Goal: Navigation & Orientation: Find specific page/section

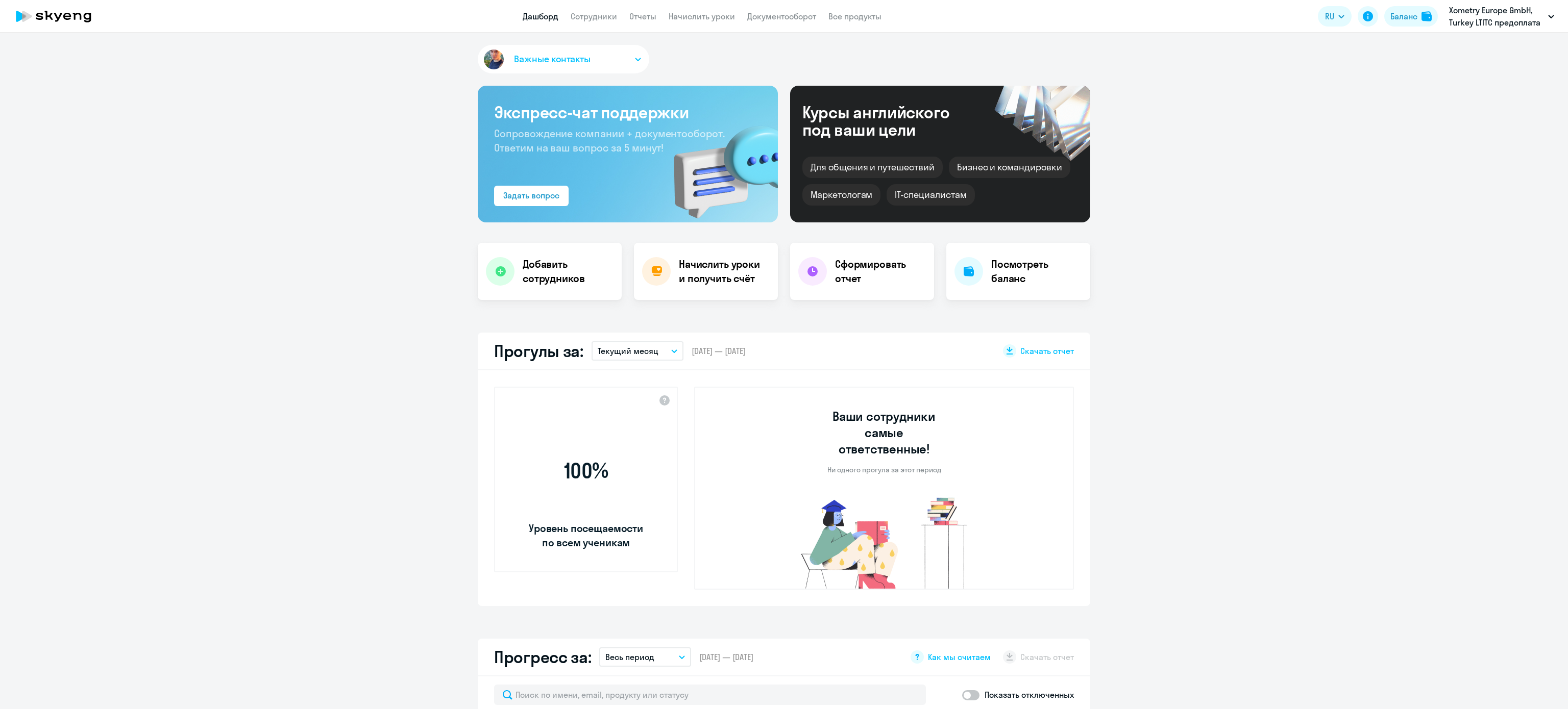
select select "30"
click at [709, 17] on link "Начислить уроки" at bounding box center [702, 17] width 66 height 10
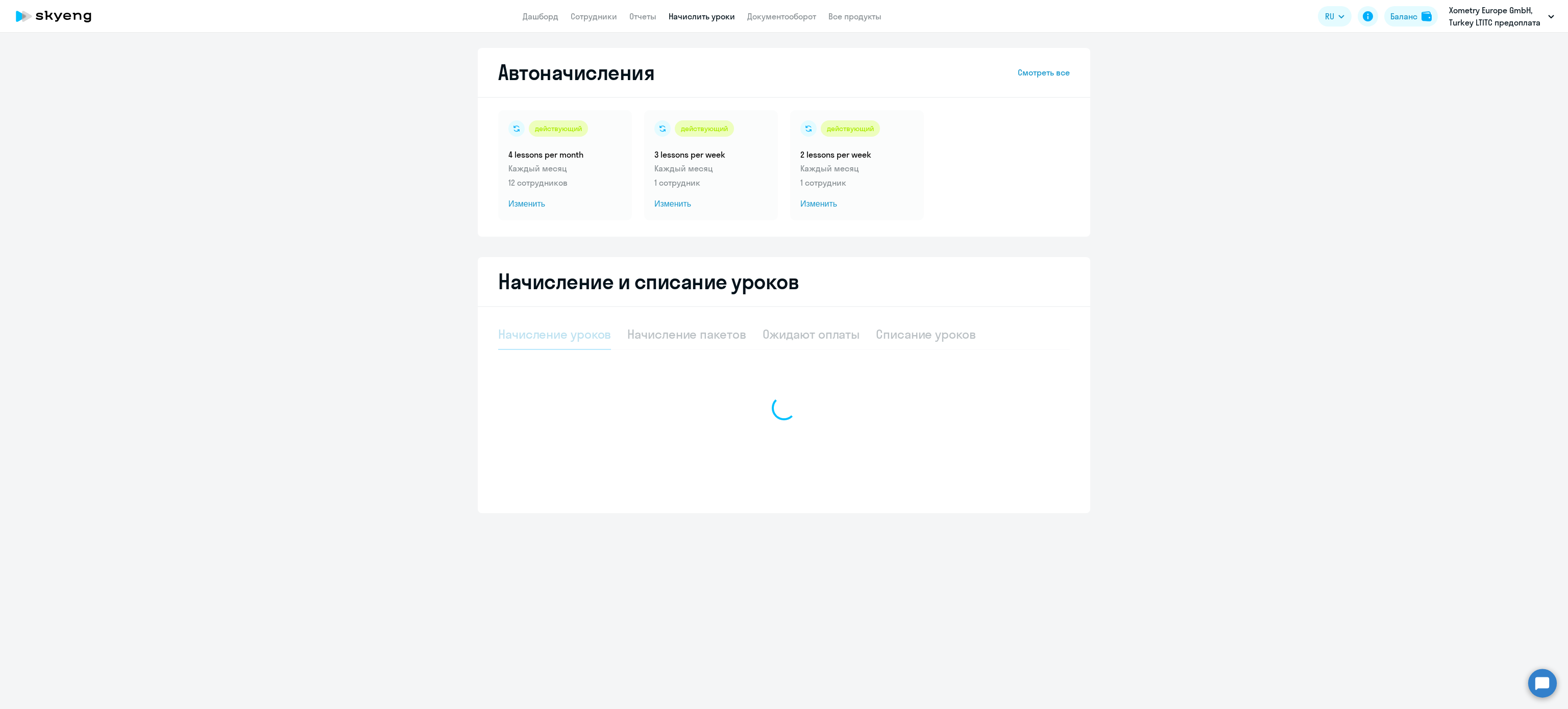
select select "10"
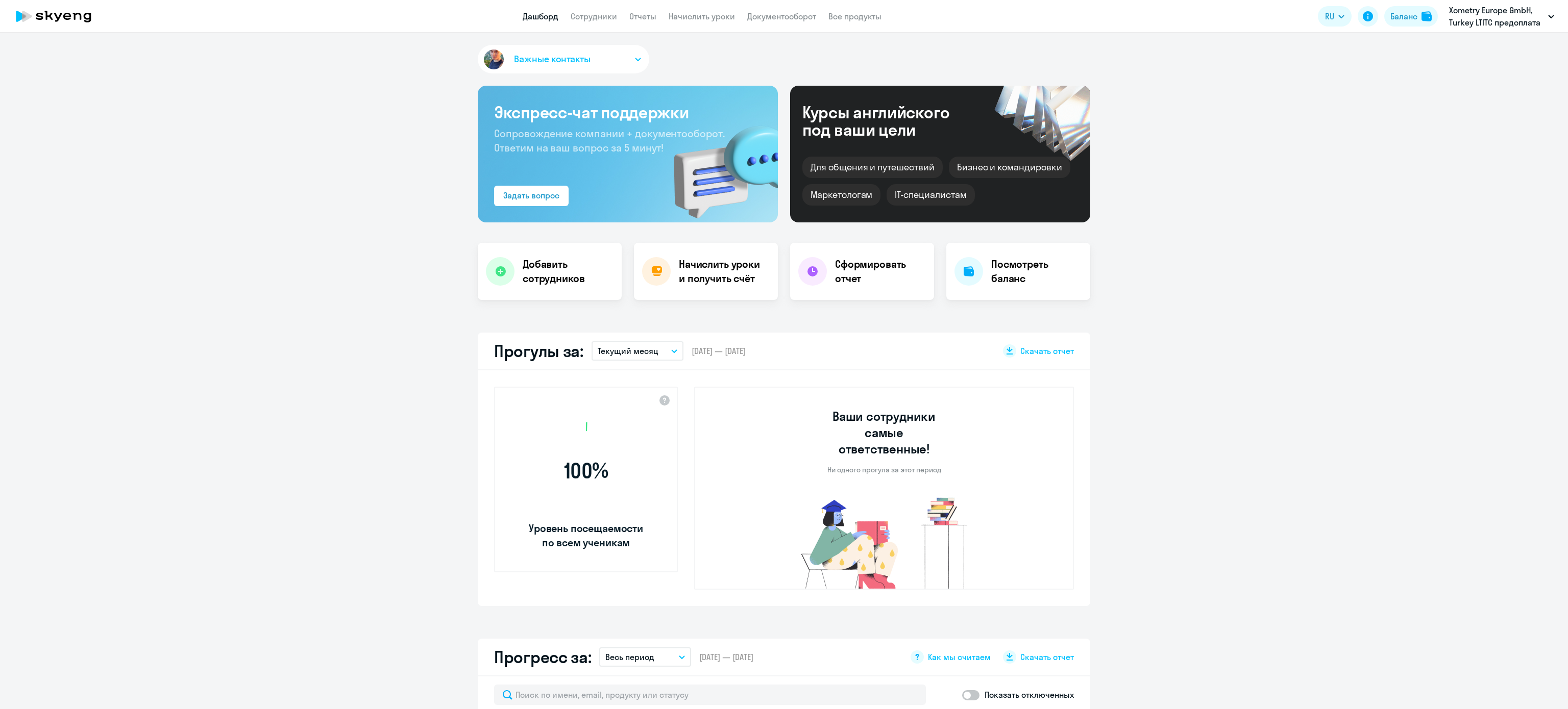
select select "30"
click at [1486, 9] on p "Xometry Europe GmbH, Turkey LTITC предоплата (временно)" at bounding box center [1496, 17] width 95 height 24
click at [1372, 16] on icon at bounding box center [1368, 17] width 10 height 10
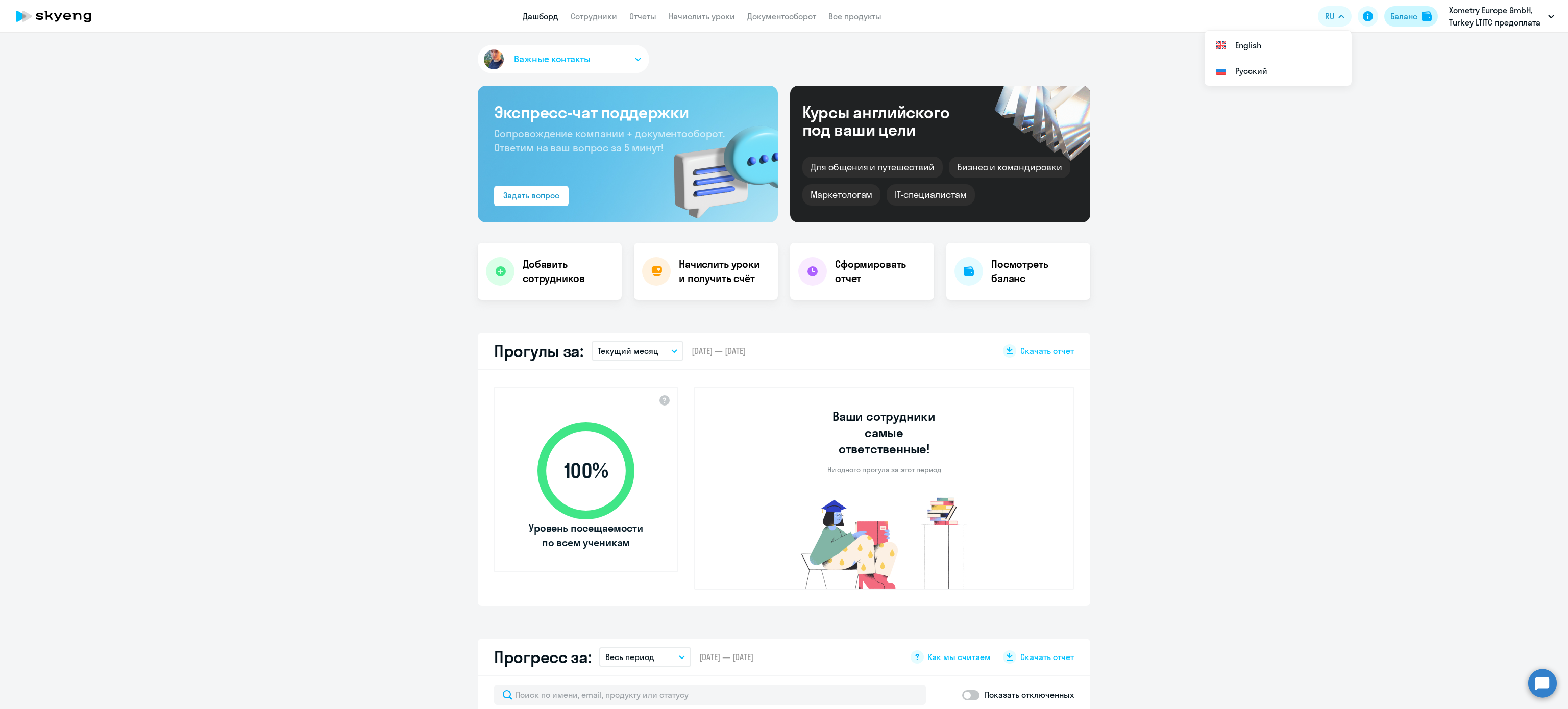
click at [1405, 11] on div "Баланс" at bounding box center [1404, 17] width 27 height 12
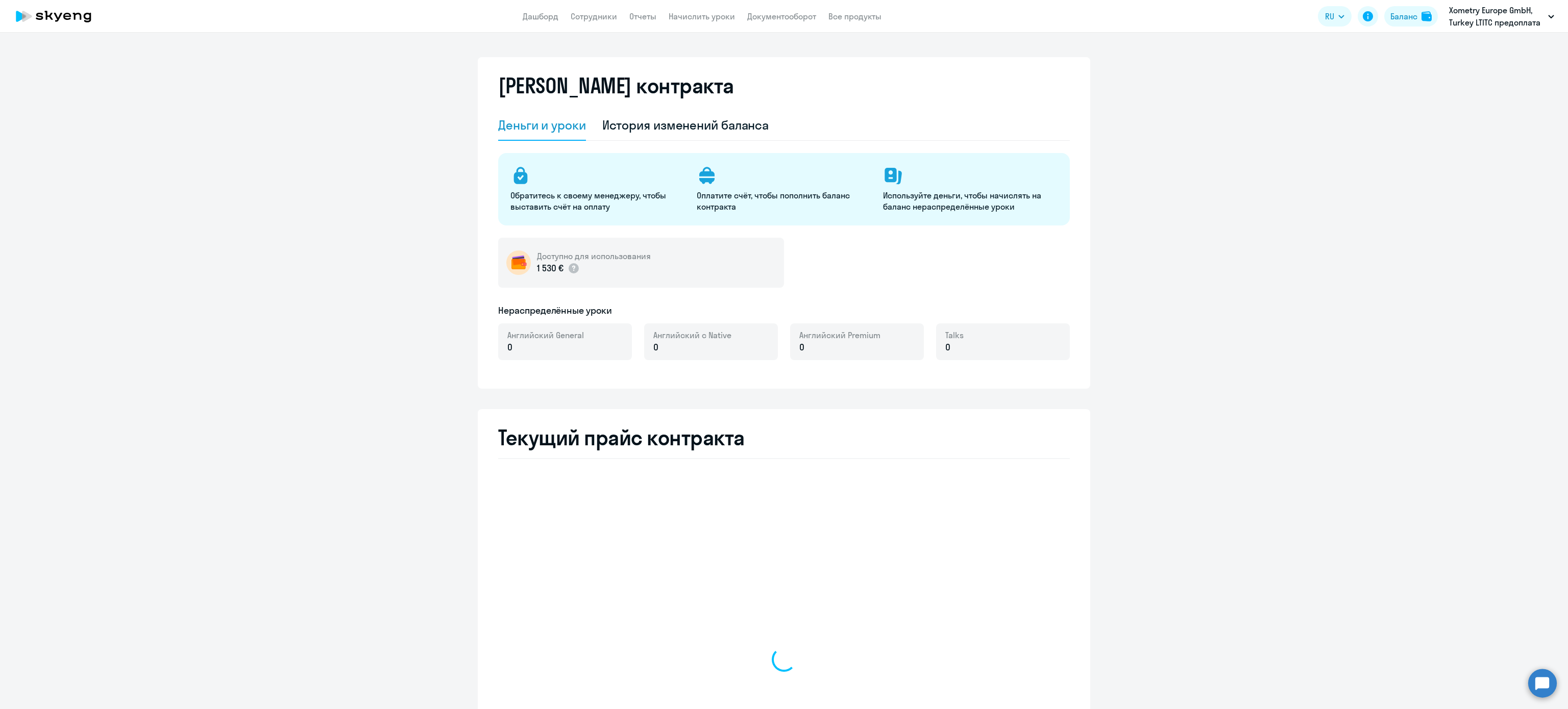
select select "english_adult_not_native_speaker"
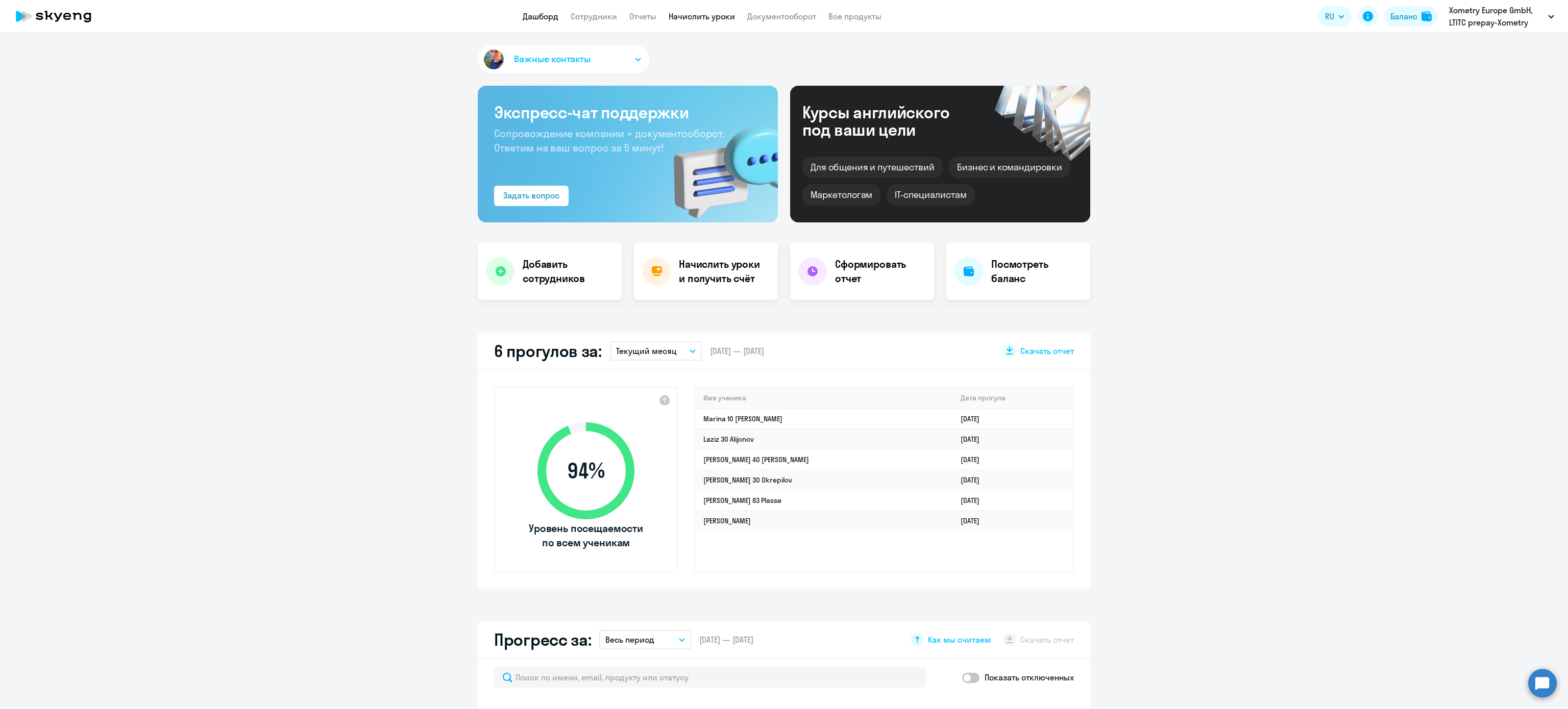
select select "30"
click at [687, 13] on link "Начислить уроки" at bounding box center [702, 17] width 66 height 10
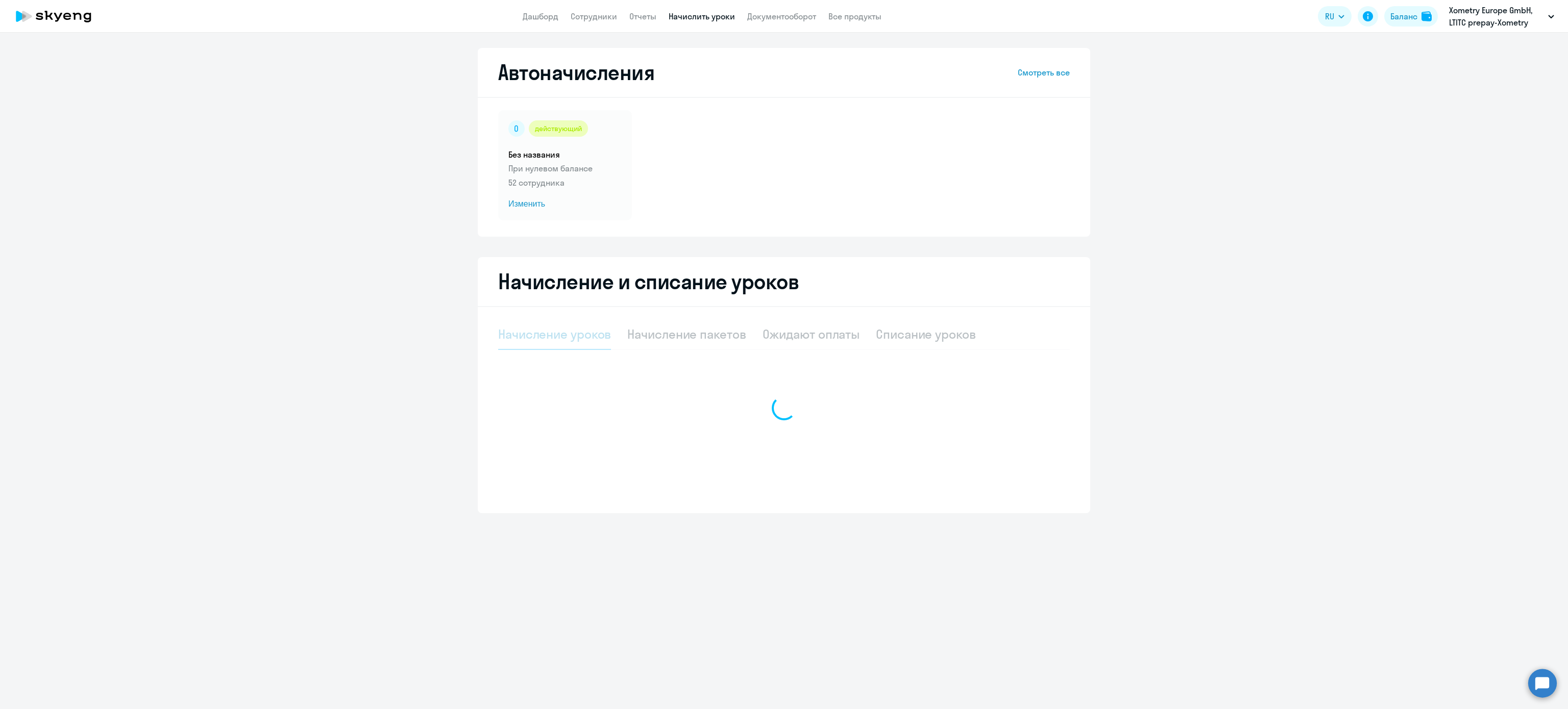
select select "10"
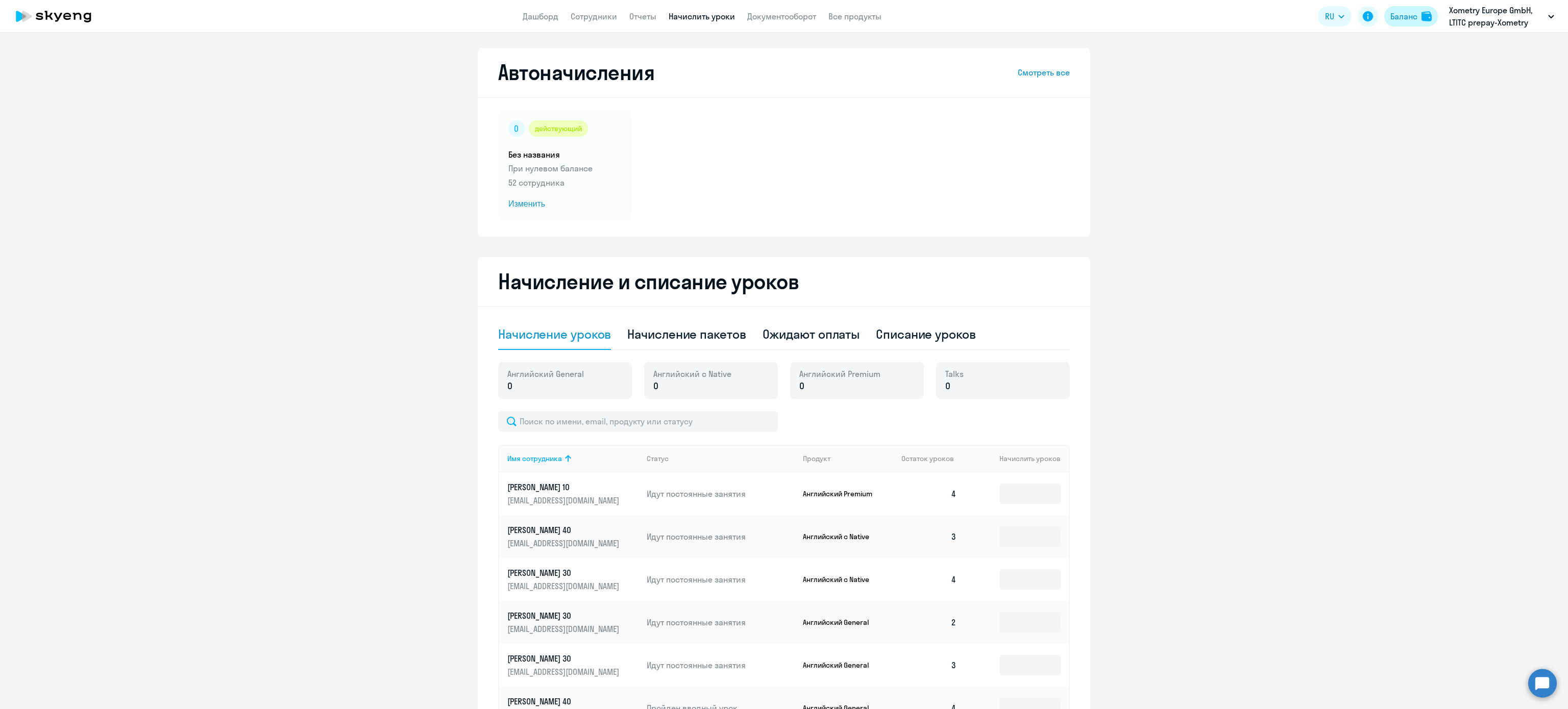
click at [1399, 25] on button "Баланс" at bounding box center [1411, 16] width 53 height 20
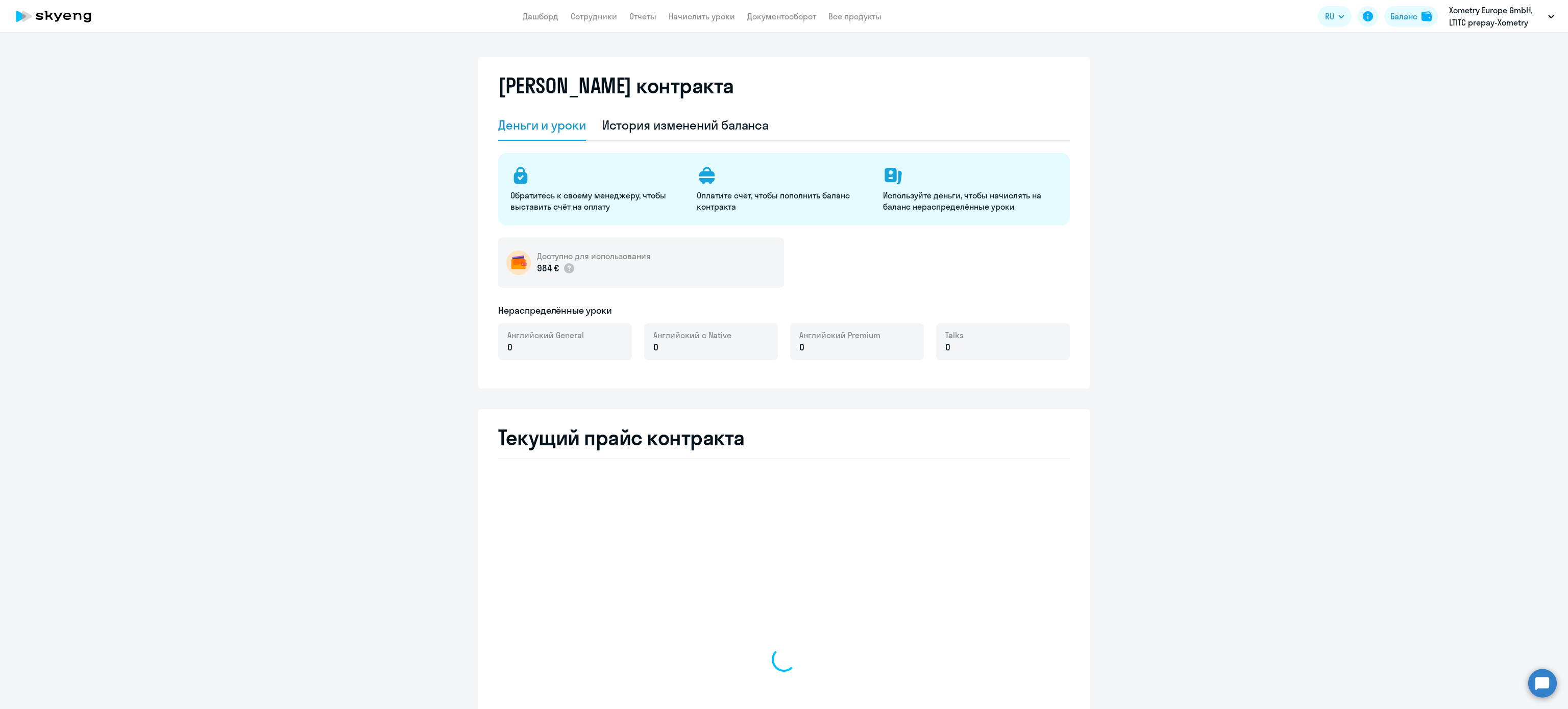
select select "english_adult_not_native_speaker"
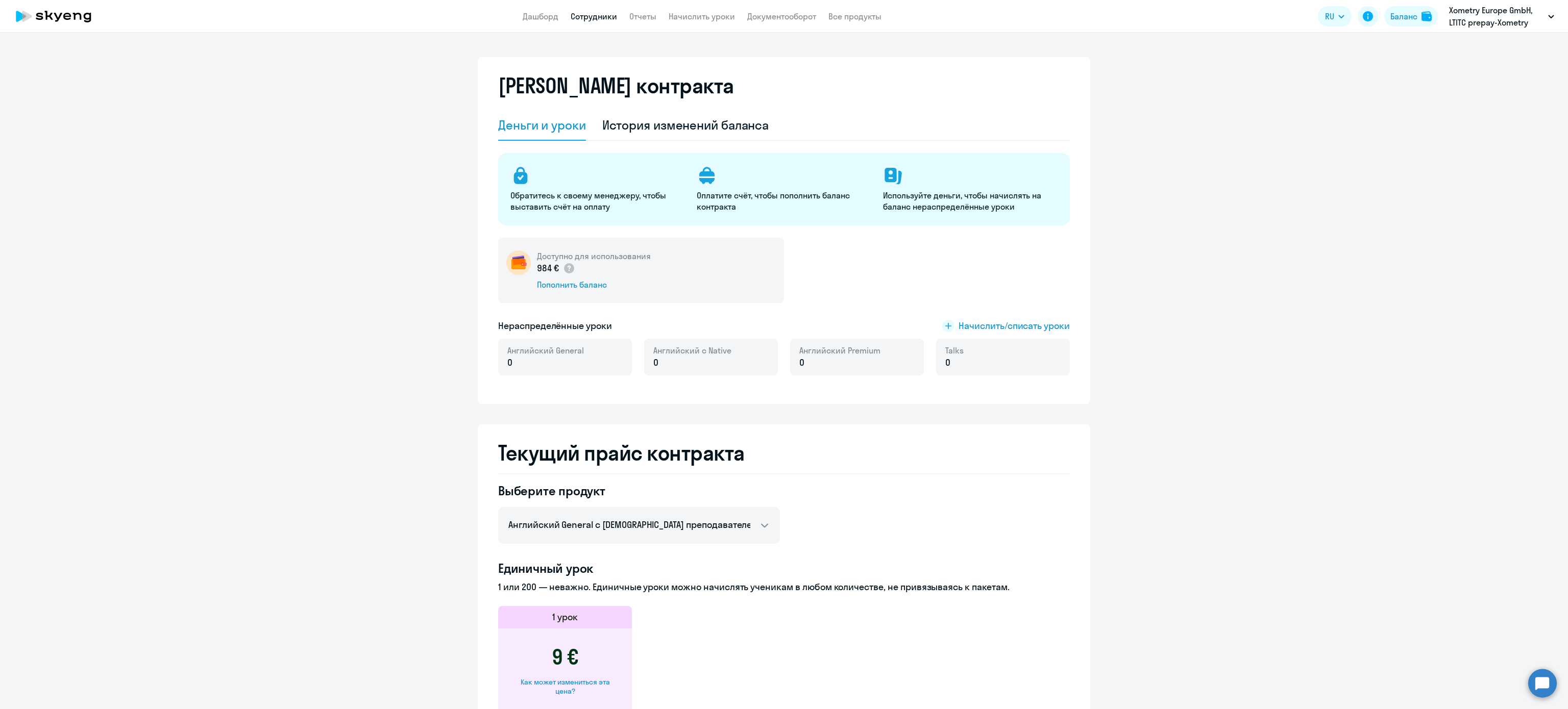
click at [610, 21] on link "Сотрудники" at bounding box center [593, 17] width 46 height 10
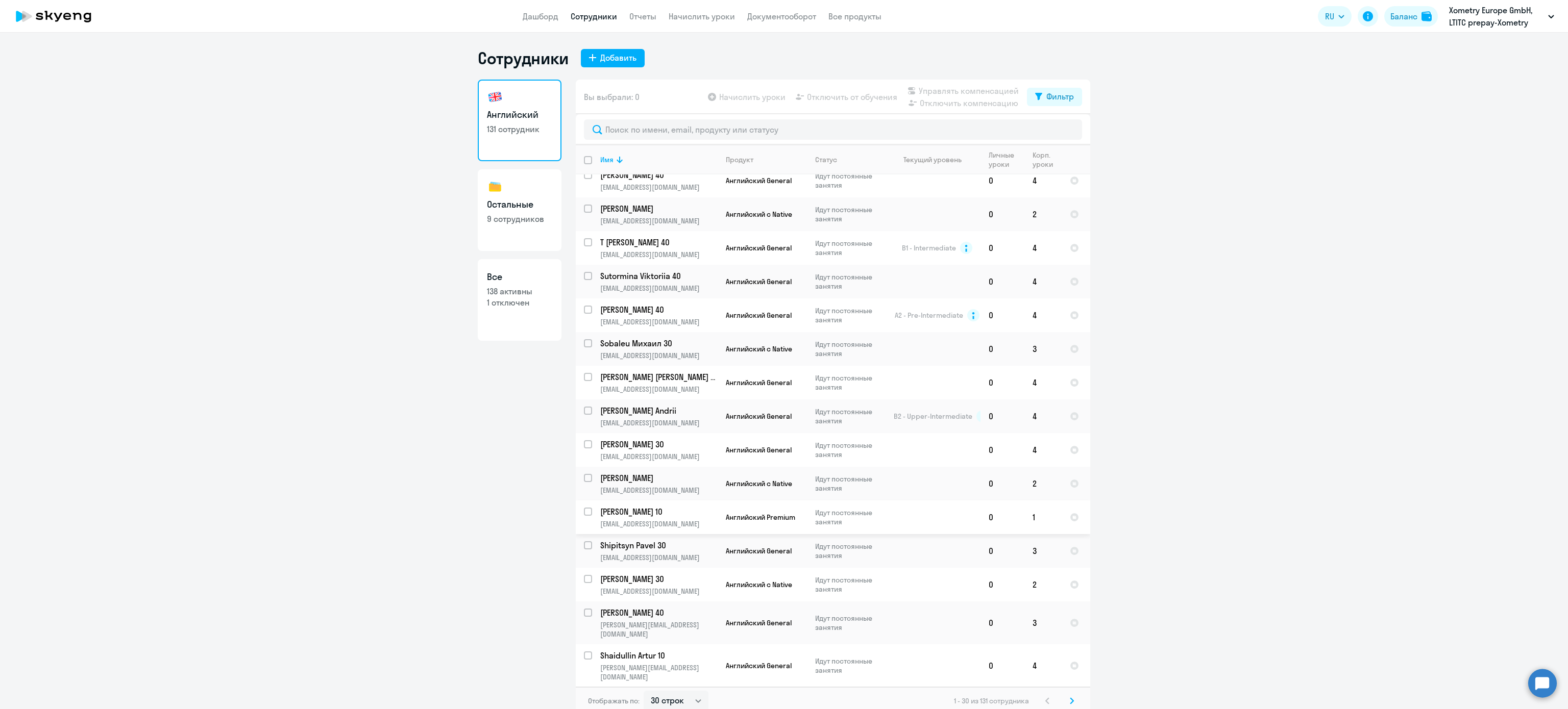
scroll to position [6, 0]
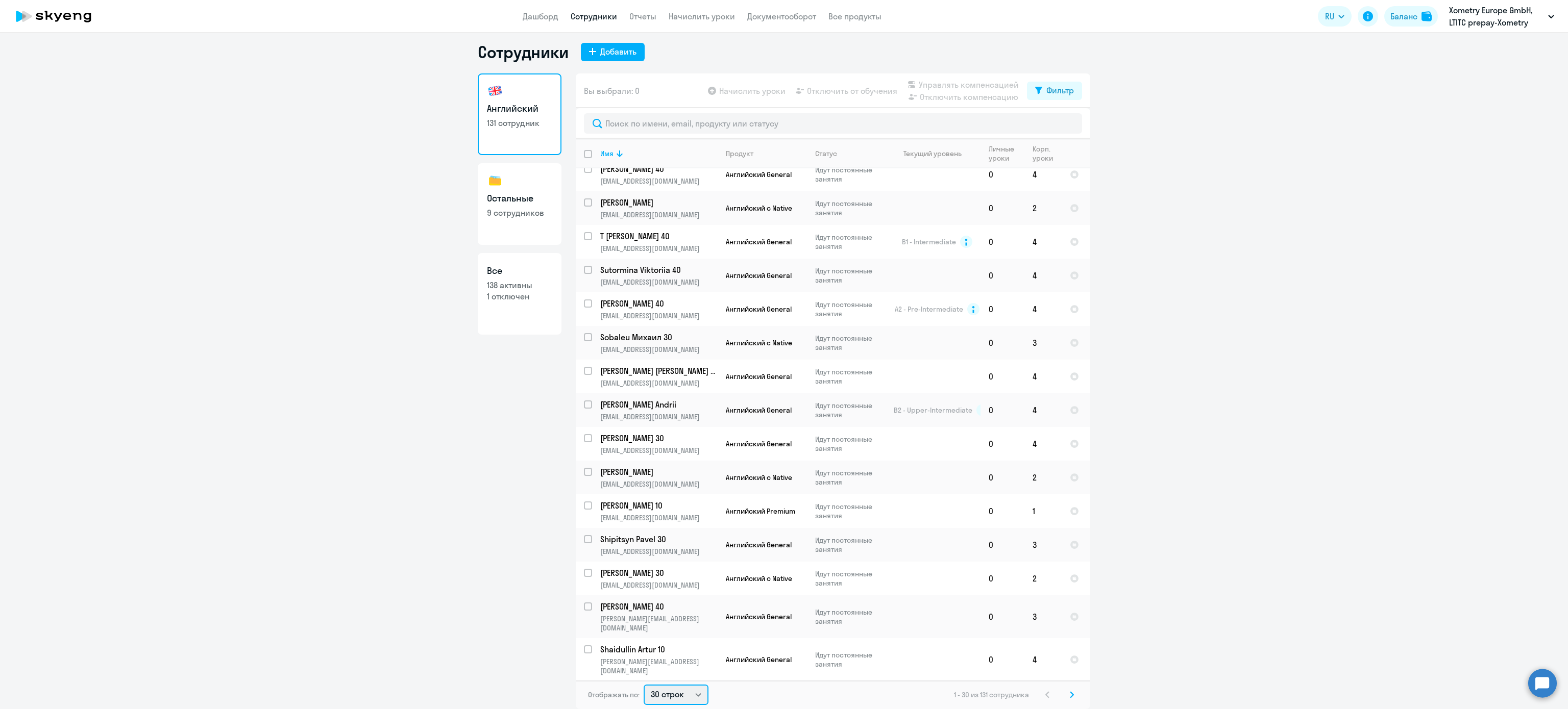
click at [679, 701] on select "30 строк 50 строк 100 строк" at bounding box center [676, 694] width 65 height 20
select select "100"
click at [644, 685] on select "30 строк 50 строк 100 строк" at bounding box center [676, 694] width 65 height 20
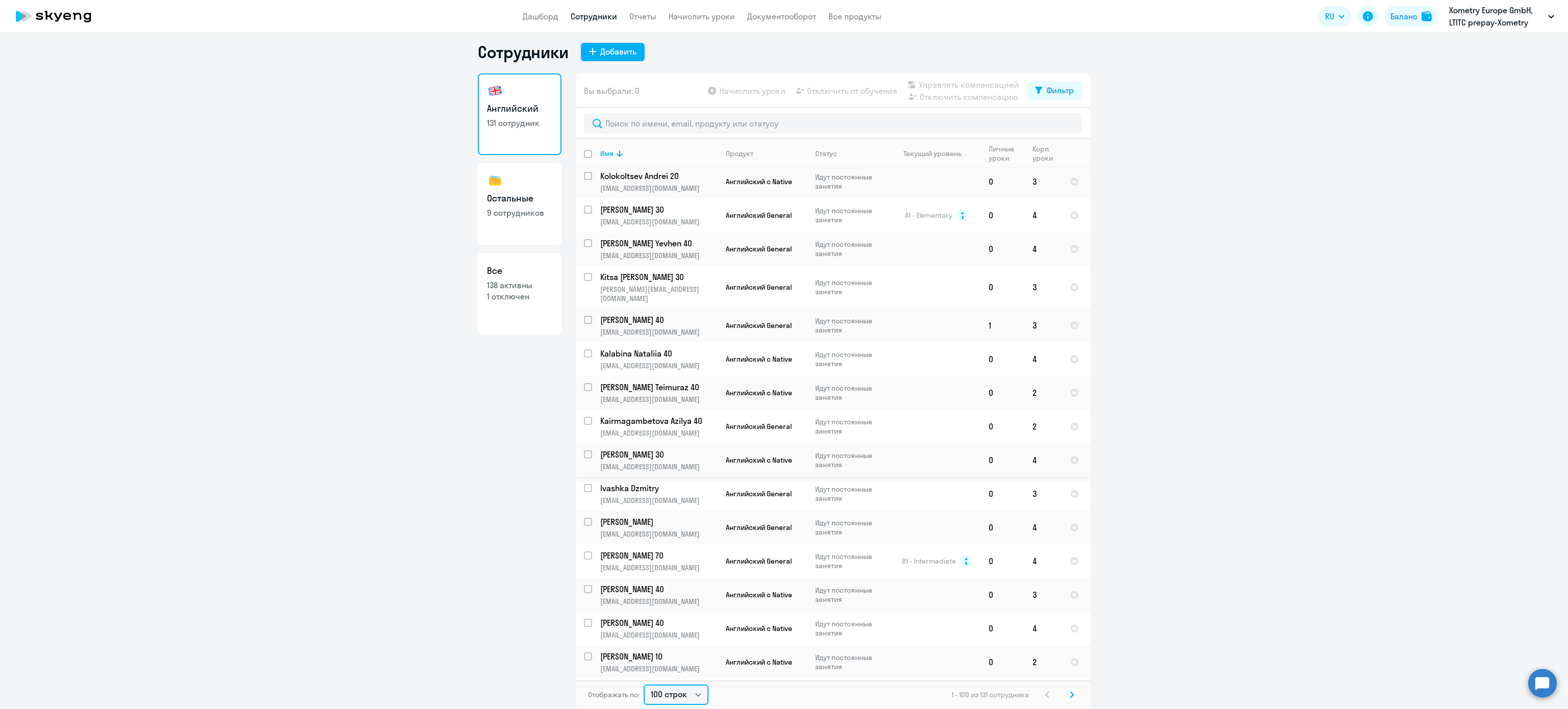
scroll to position [2859, 0]
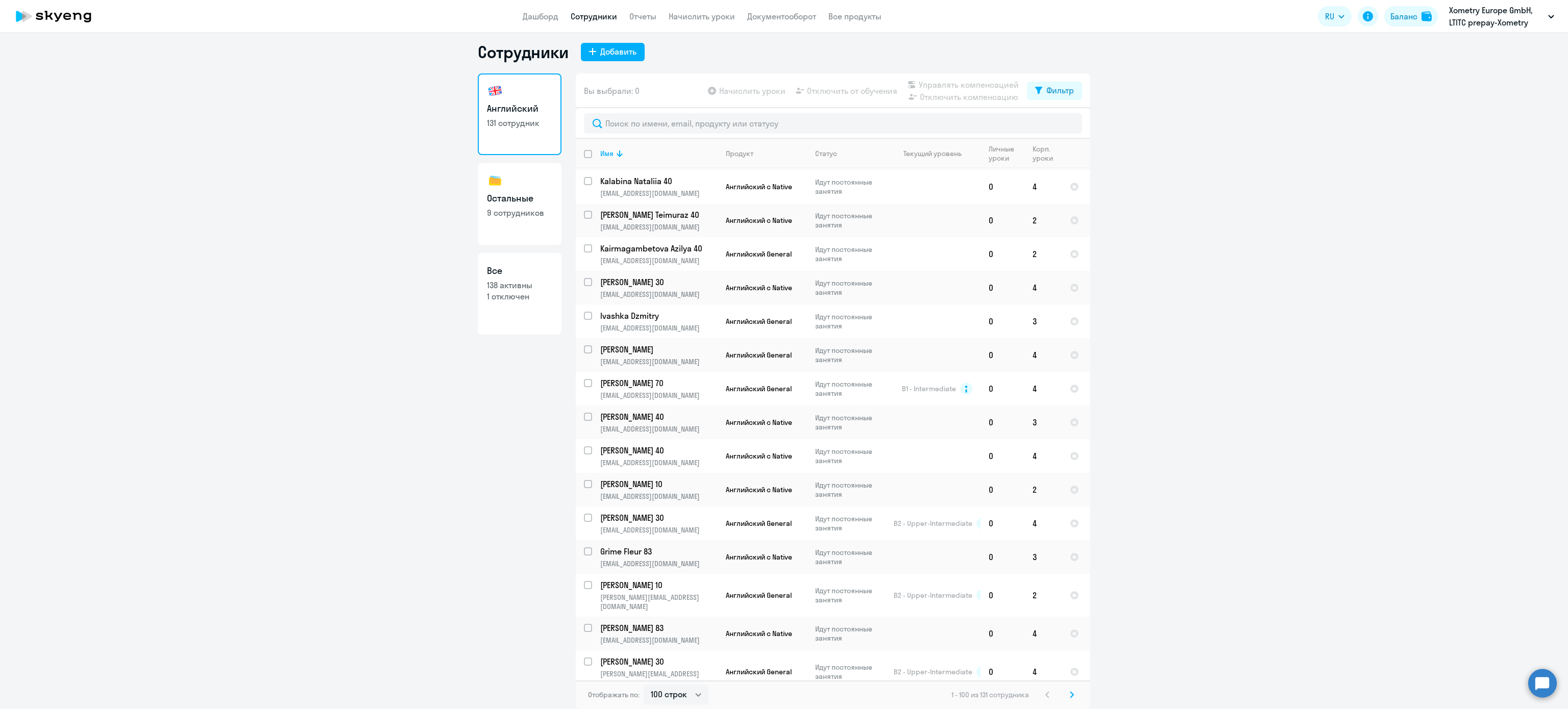
click at [1067, 699] on svg-icon at bounding box center [1072, 695] width 12 height 12
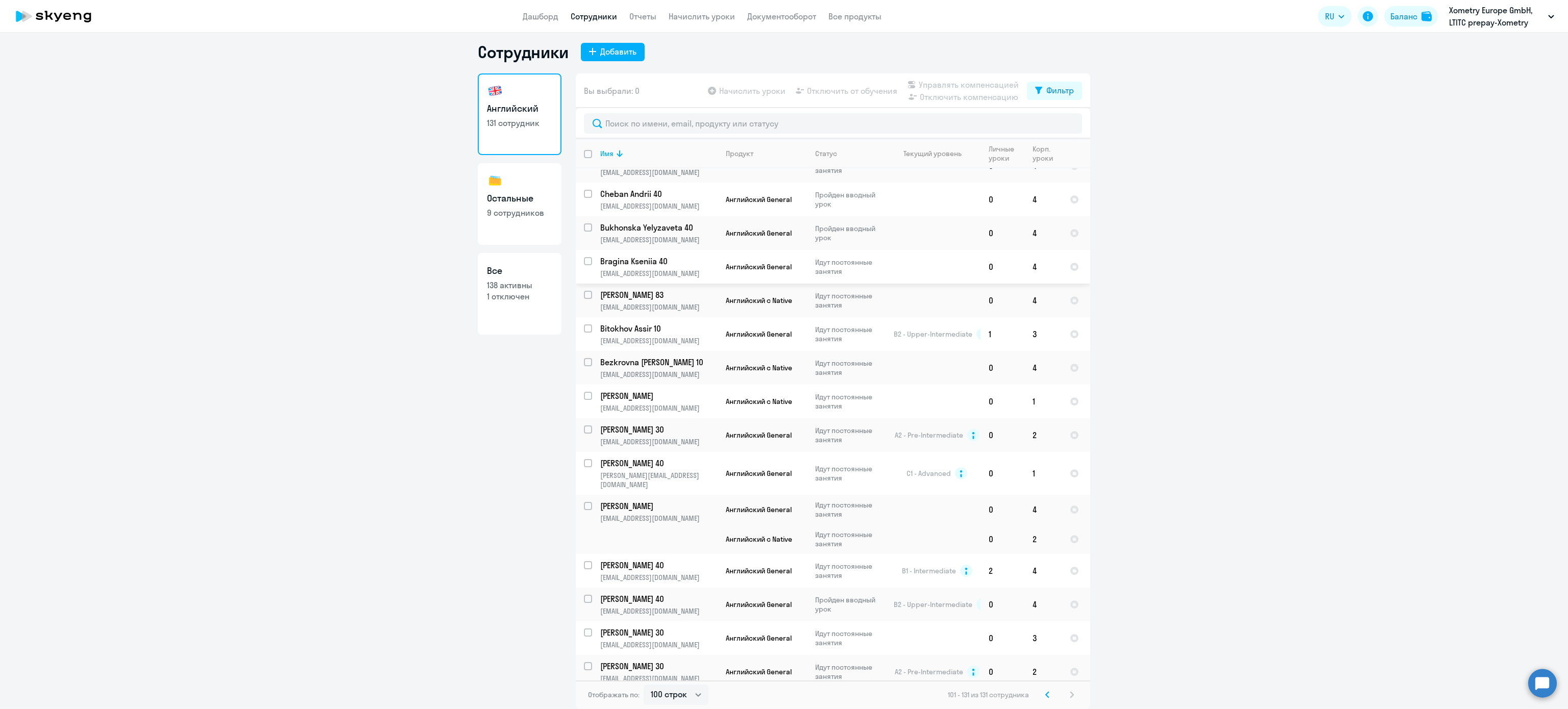
scroll to position [574, 0]
